Goal: Information Seeking & Learning: Understand process/instructions

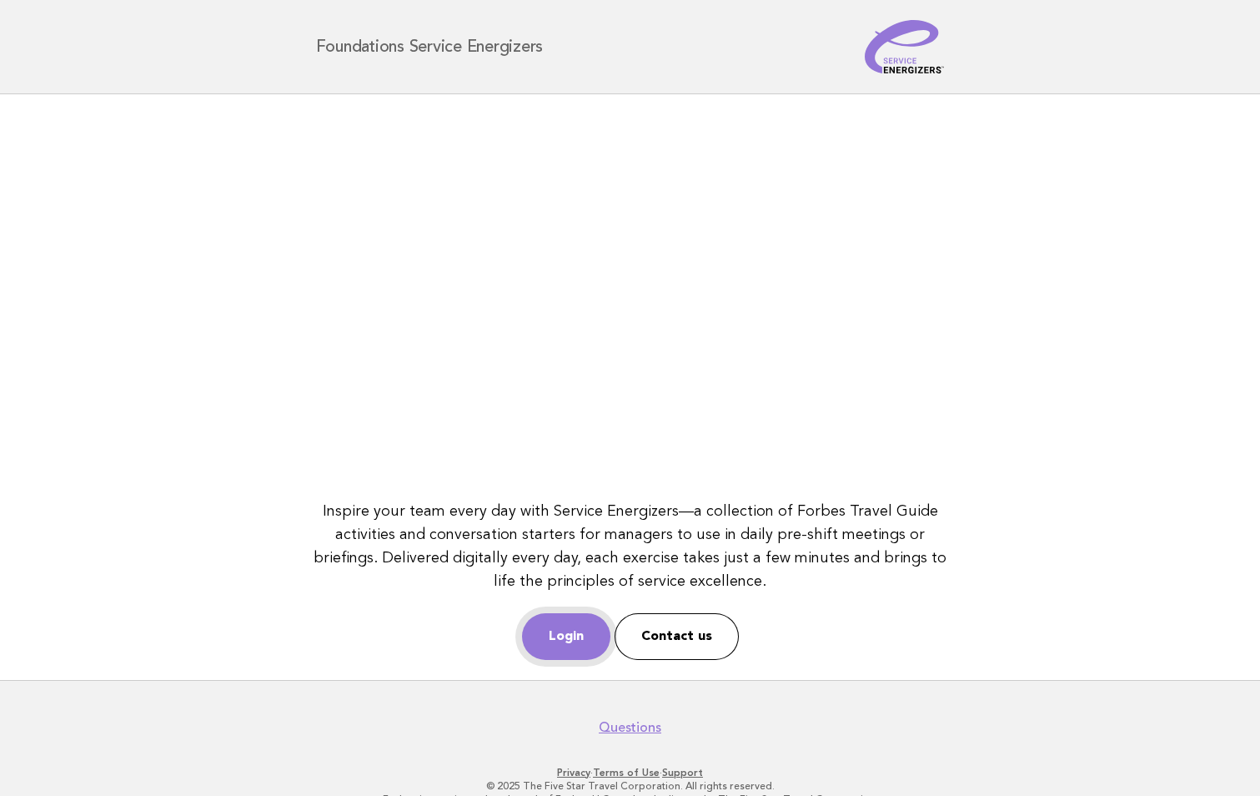
click at [543, 636] on link "Login" at bounding box center [566, 636] width 88 height 47
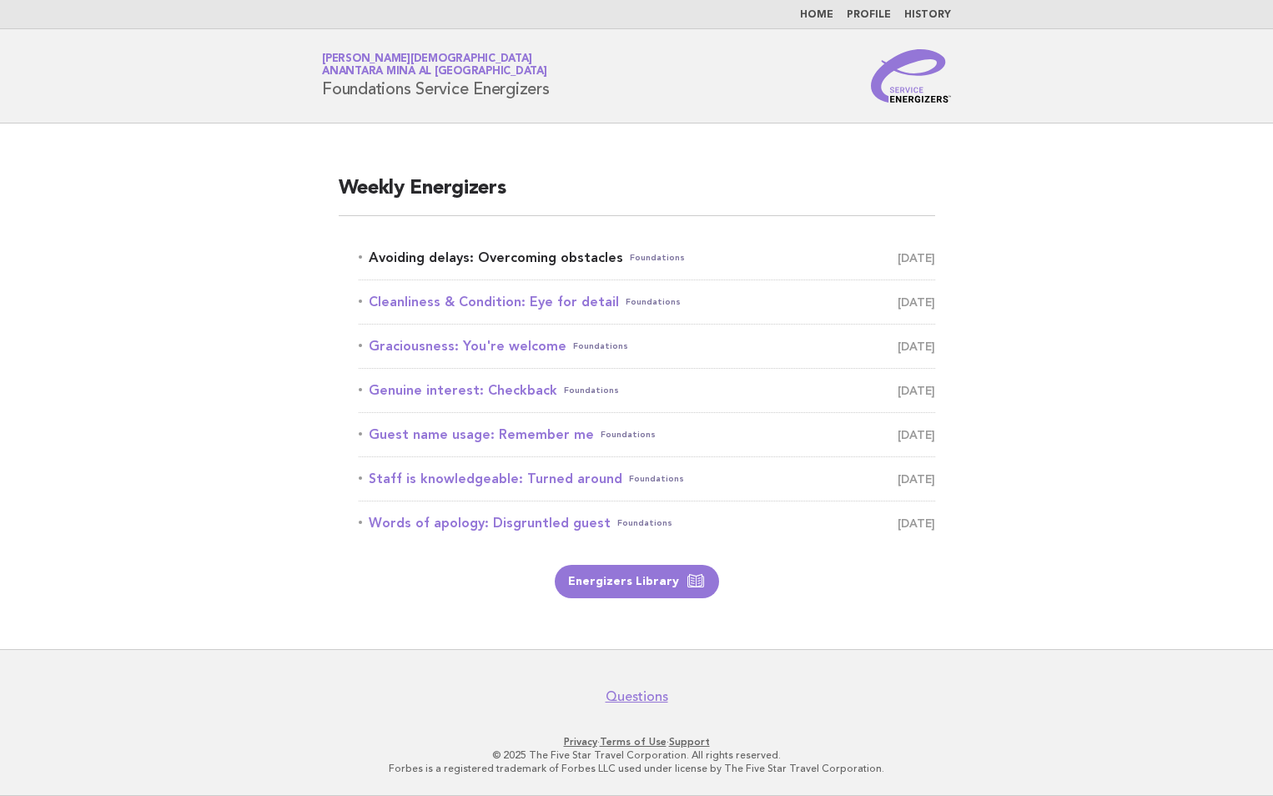
click at [516, 258] on link "Avoiding delays: Overcoming obstacles Foundations [DATE]" at bounding box center [647, 257] width 576 height 23
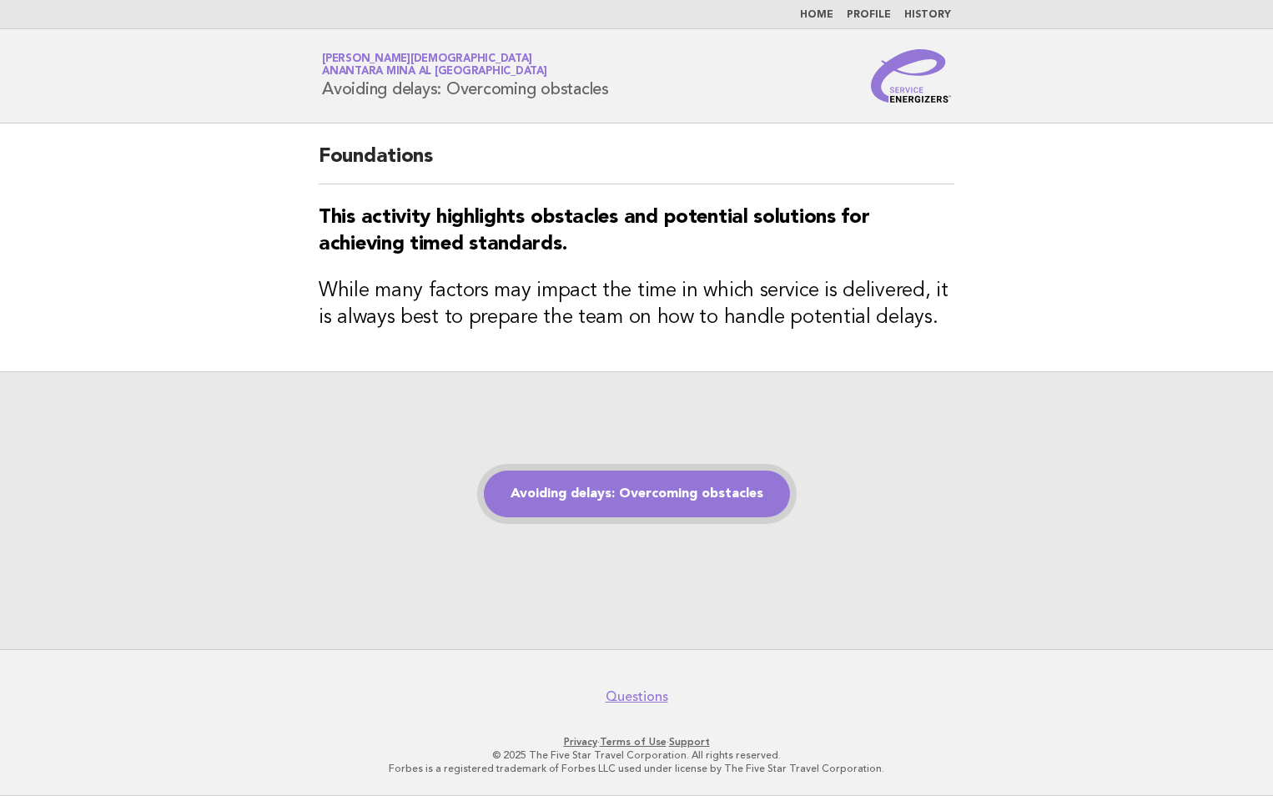
click at [673, 481] on link "Avoiding delays: Overcoming obstacles" at bounding box center [637, 493] width 306 height 47
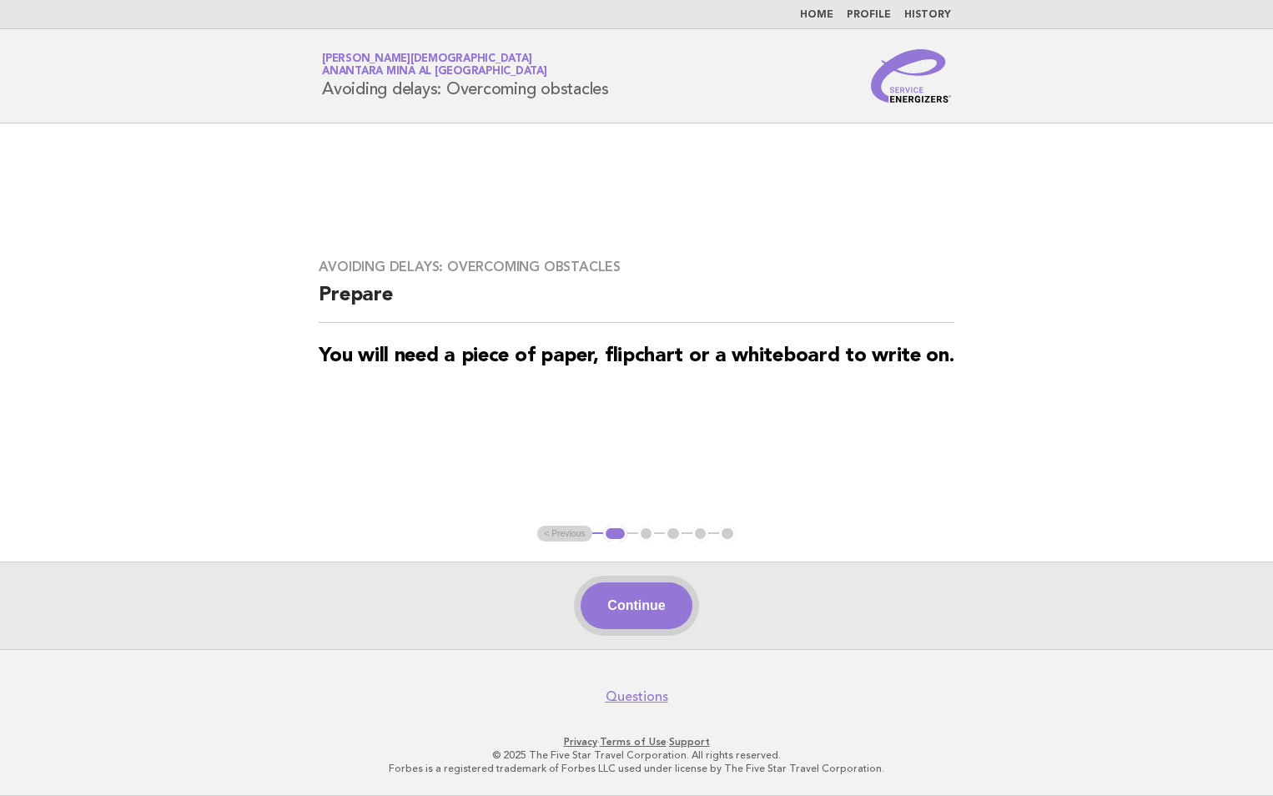
click at [612, 620] on button "Continue" at bounding box center [635, 605] width 111 height 47
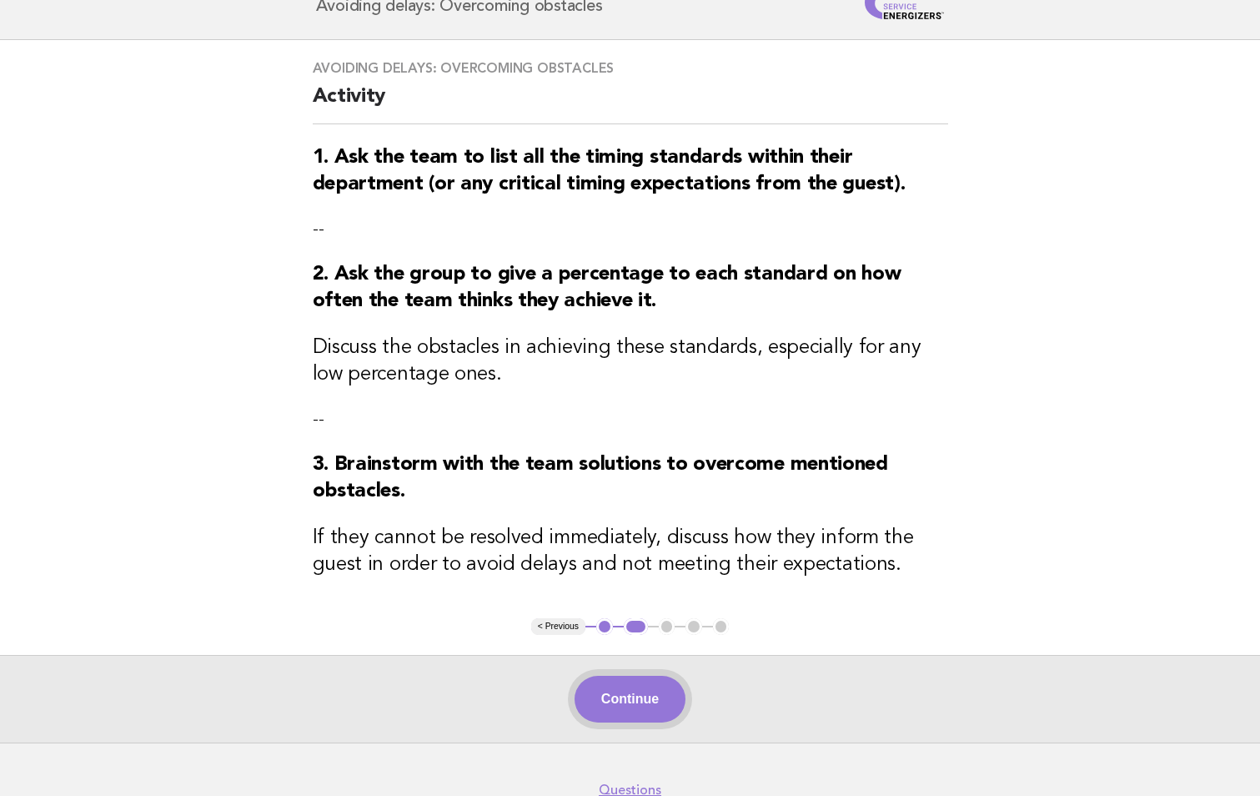
click at [645, 710] on button "Continue" at bounding box center [630, 698] width 111 height 47
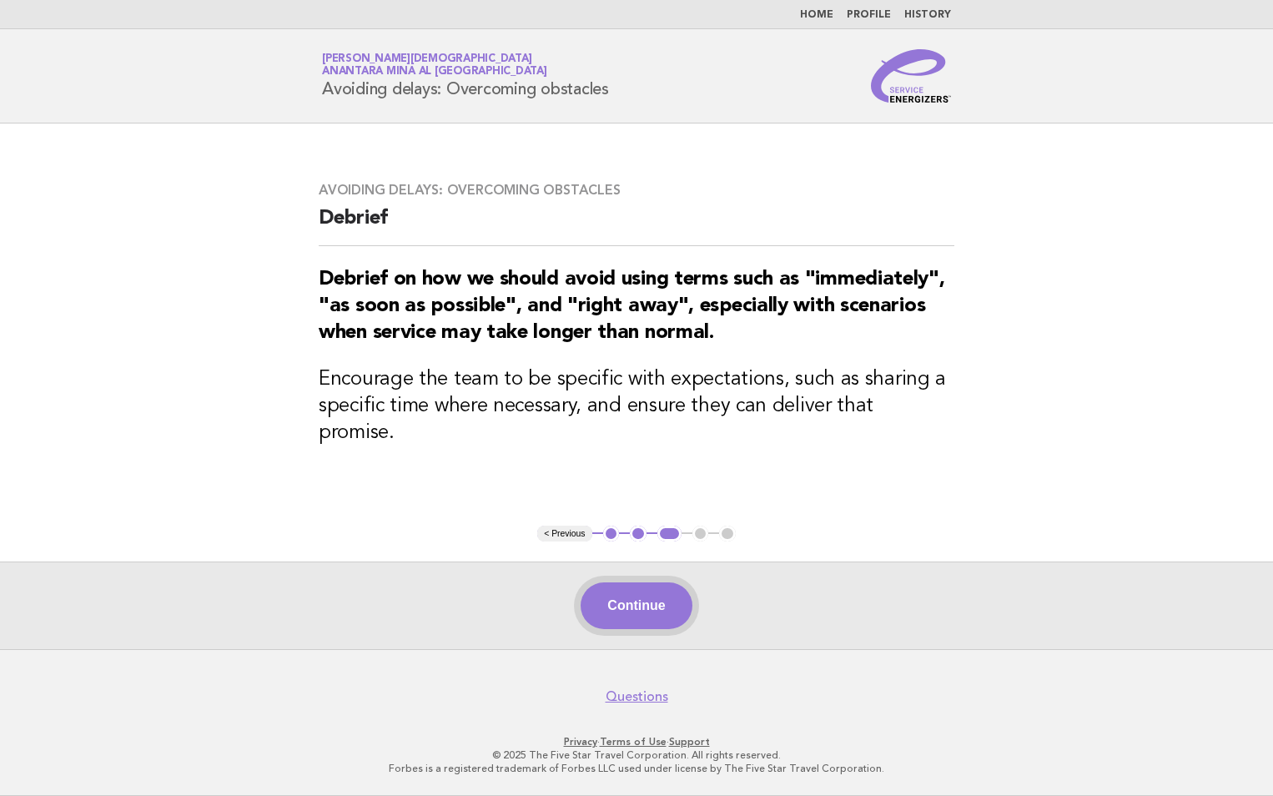
click at [638, 607] on button "Continue" at bounding box center [635, 605] width 111 height 47
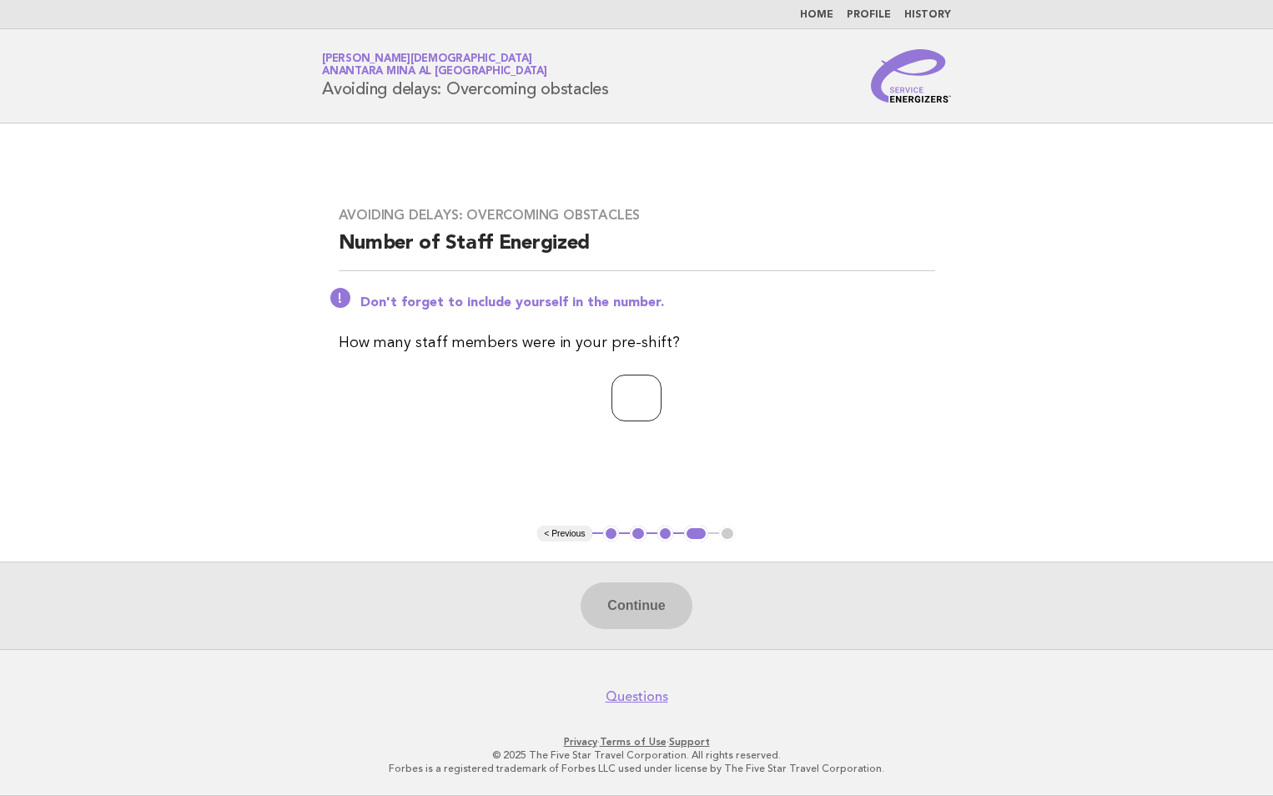
click at [631, 396] on input "number" at bounding box center [636, 397] width 50 height 47
type input "*"
click at [639, 606] on button "Continue" at bounding box center [635, 605] width 111 height 47
